Goal: Find specific page/section: Find specific page/section

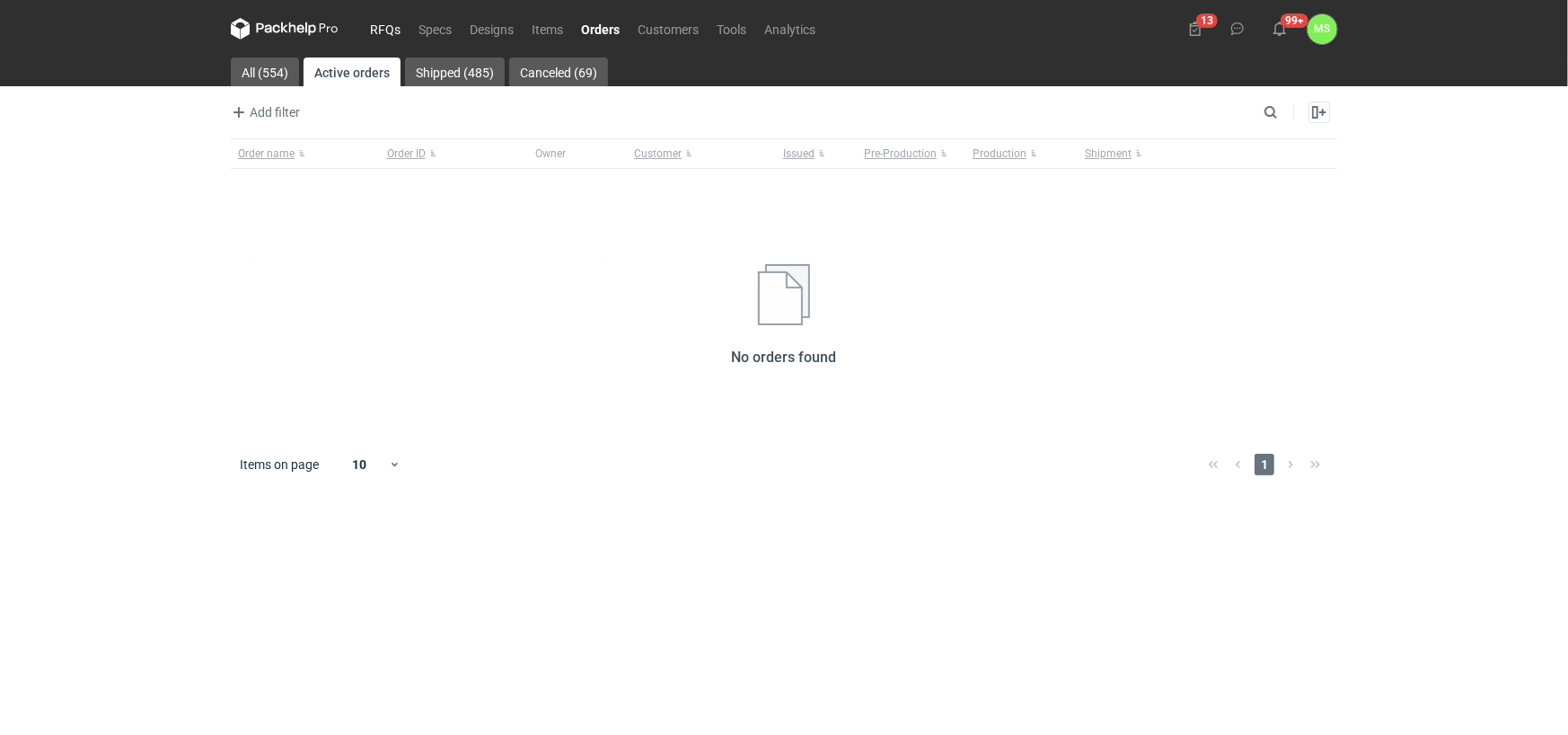
click at [385, 26] on link "RFQs" at bounding box center [385, 29] width 49 height 22
